Goal: Complete application form

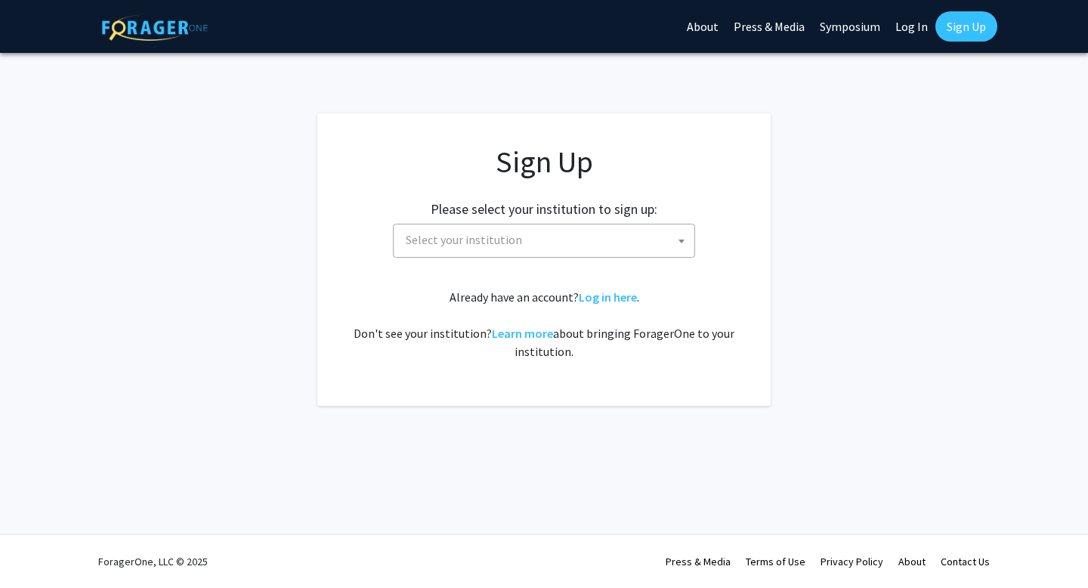
click at [558, 255] on span "Select your institution" at bounding box center [547, 239] width 295 height 31
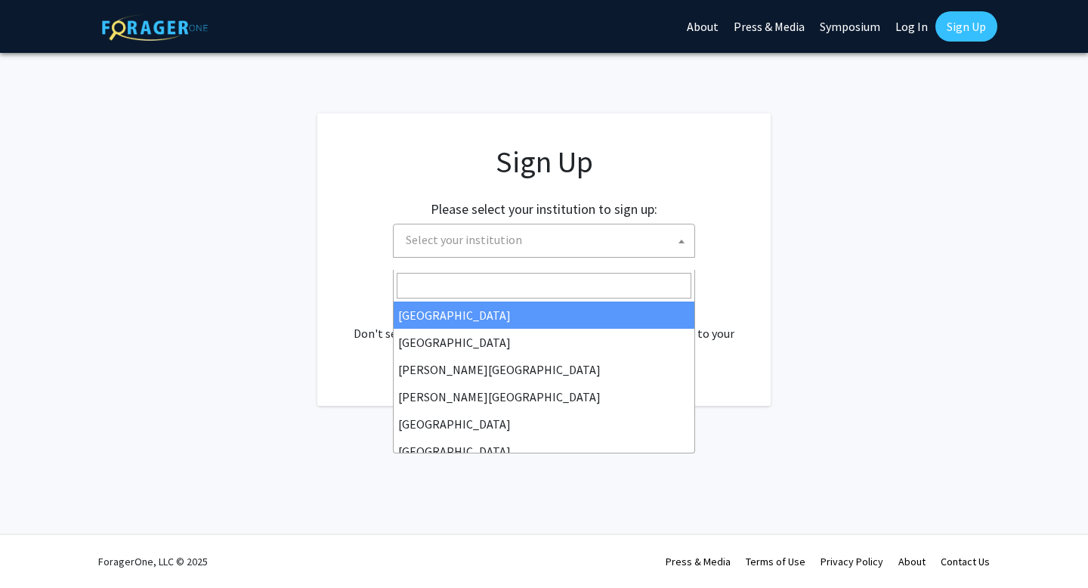
click at [534, 286] on input "Search" at bounding box center [544, 286] width 295 height 26
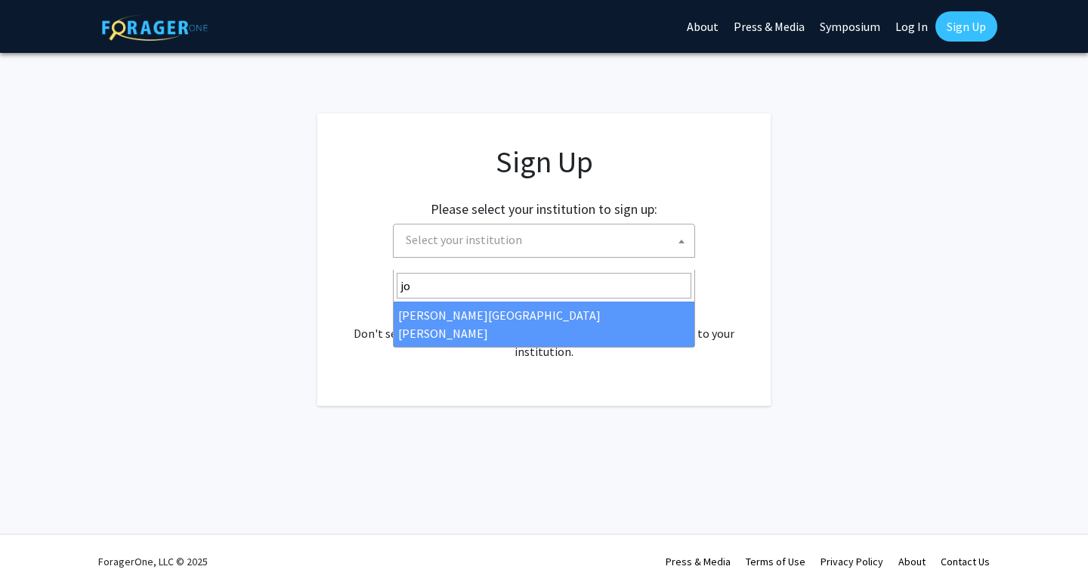
type input "jo"
select select "1"
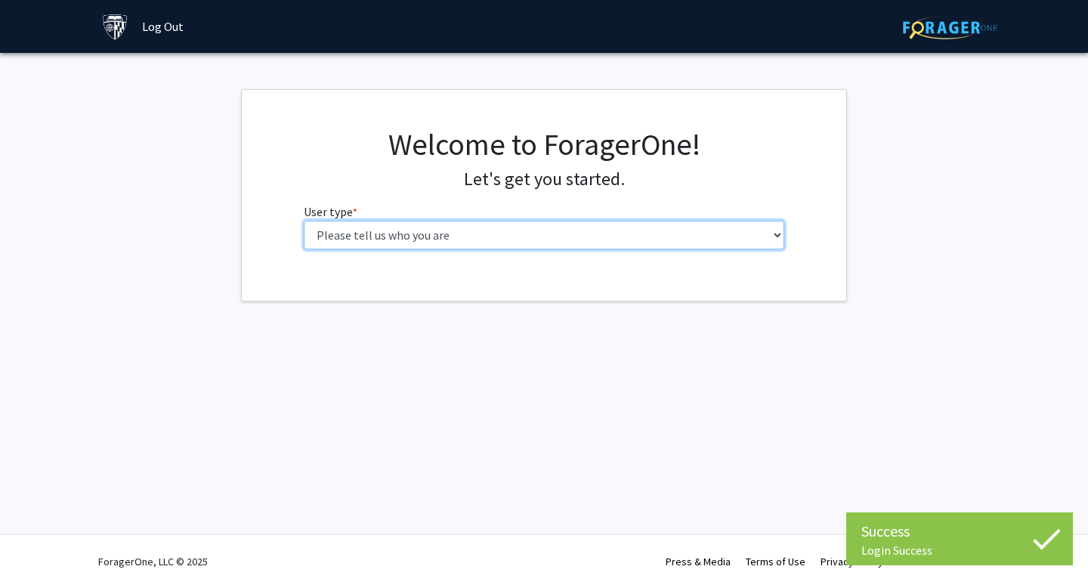
click at [525, 249] on select "Please tell us who you are Undergraduate Student Master's Student Doctoral Cand…" at bounding box center [544, 235] width 481 height 29
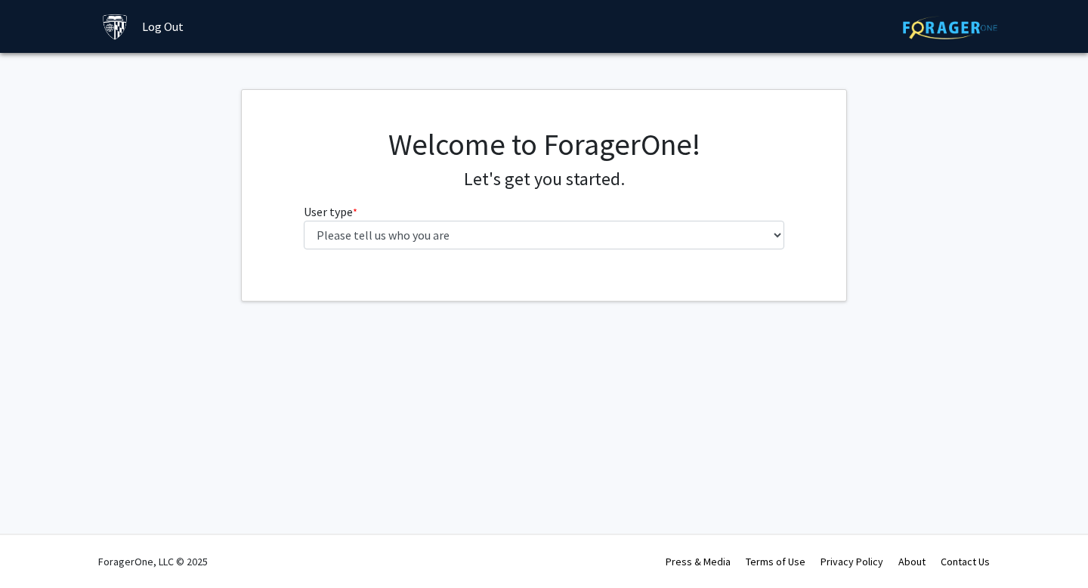
click at [608, 450] on div "Skip navigation Log Out Complete your profile × To continue, you need to make s…" at bounding box center [544, 294] width 1088 height 588
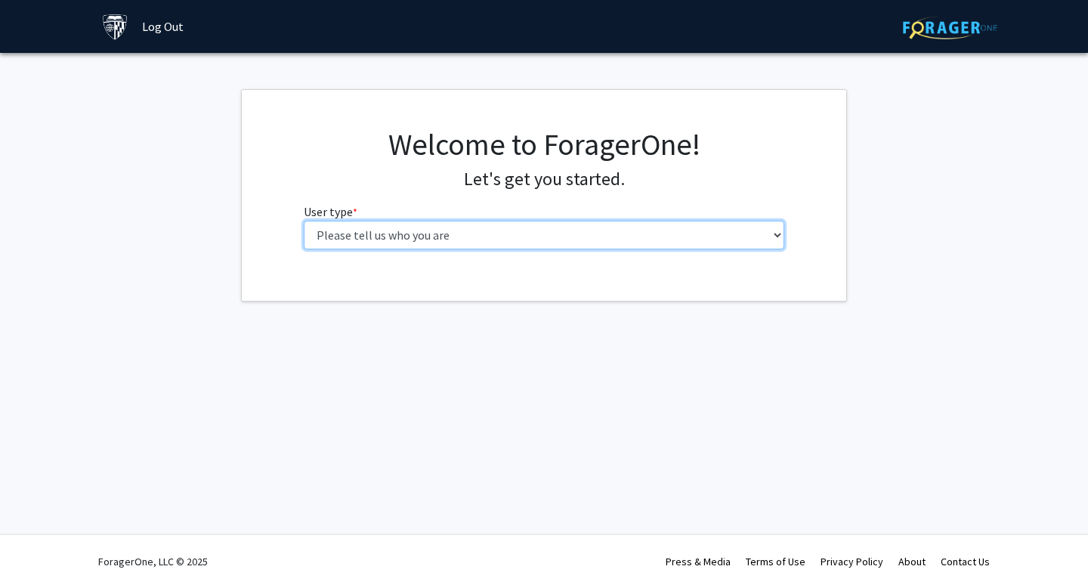
click at [436, 249] on select "Please tell us who you are Undergraduate Student Master's Student Doctoral Cand…" at bounding box center [544, 235] width 481 height 29
select select "2: masters"
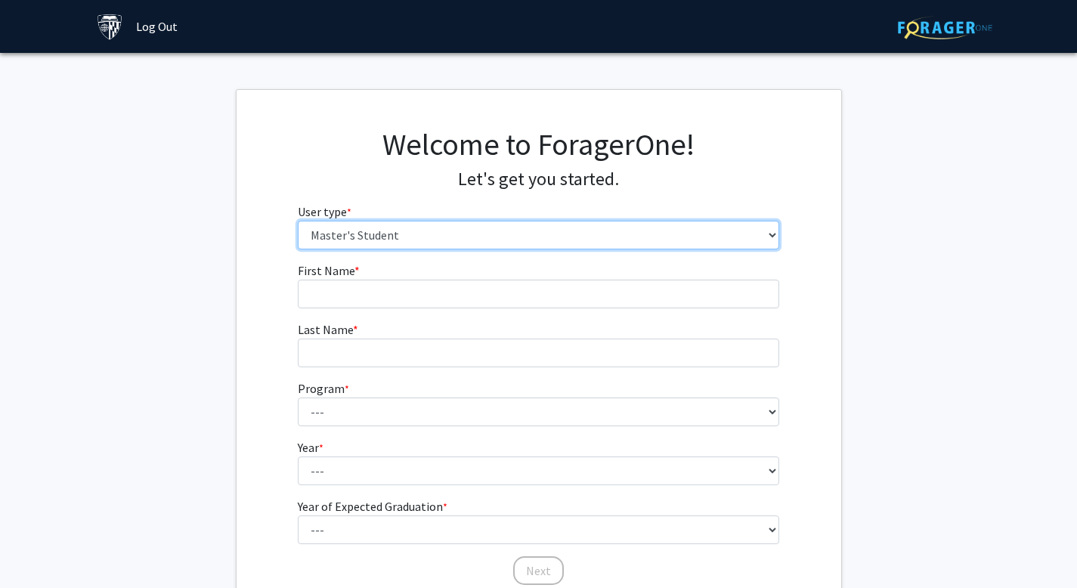
scroll to position [177, 0]
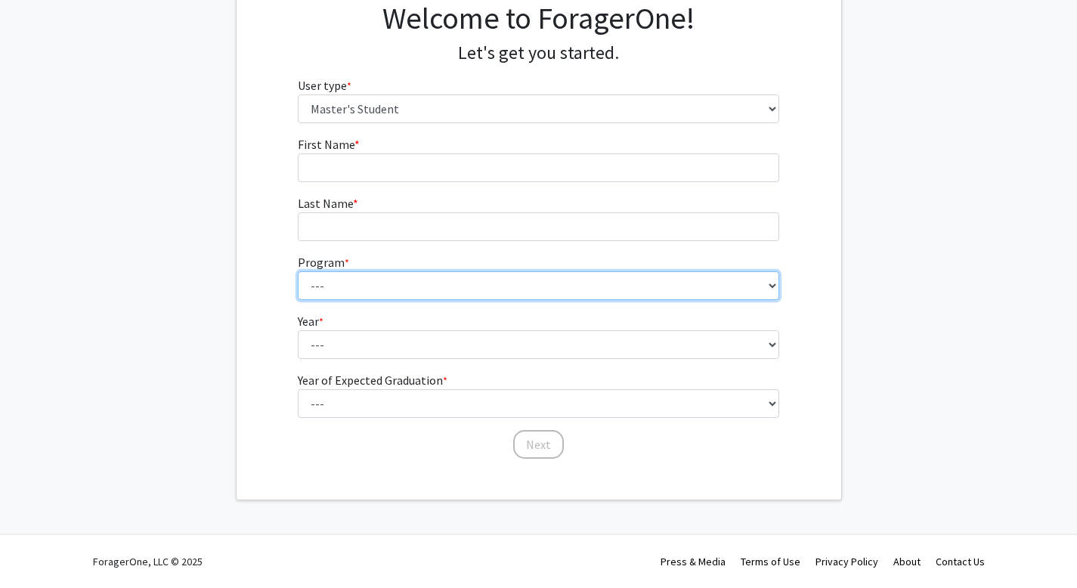
click at [406, 300] on select "--- Anatomy Education Applied and Computational Mathematics Applied Biomedical …" at bounding box center [538, 285] width 481 height 29
